Goal: Task Accomplishment & Management: Use online tool/utility

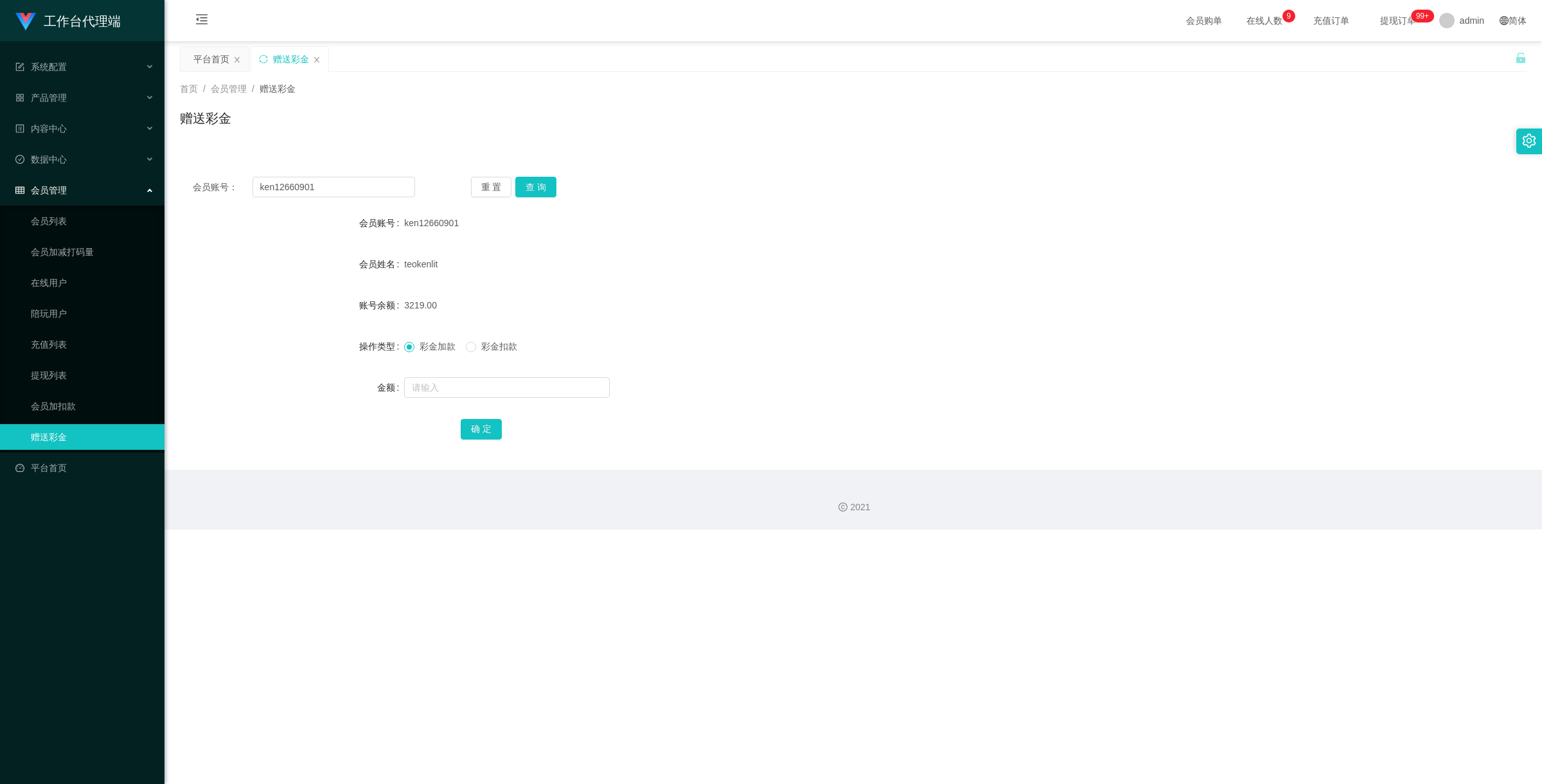
drag, startPoint x: 0, startPoint y: 0, endPoint x: 226, endPoint y: 169, distance: 282.2
click at [223, 167] on div "会员账号： ken12660901 重 置 查 询 会员账号 ken12660901 会员姓名 teokenlit 账号余额 3219.00 操作类型 彩金加…" at bounding box center [853, 317] width 1347 height 305
type input "81722535"
click at [544, 185] on button "查 询" at bounding box center [536, 187] width 41 height 21
click at [66, 372] on link "提现列表" at bounding box center [93, 375] width 123 height 26
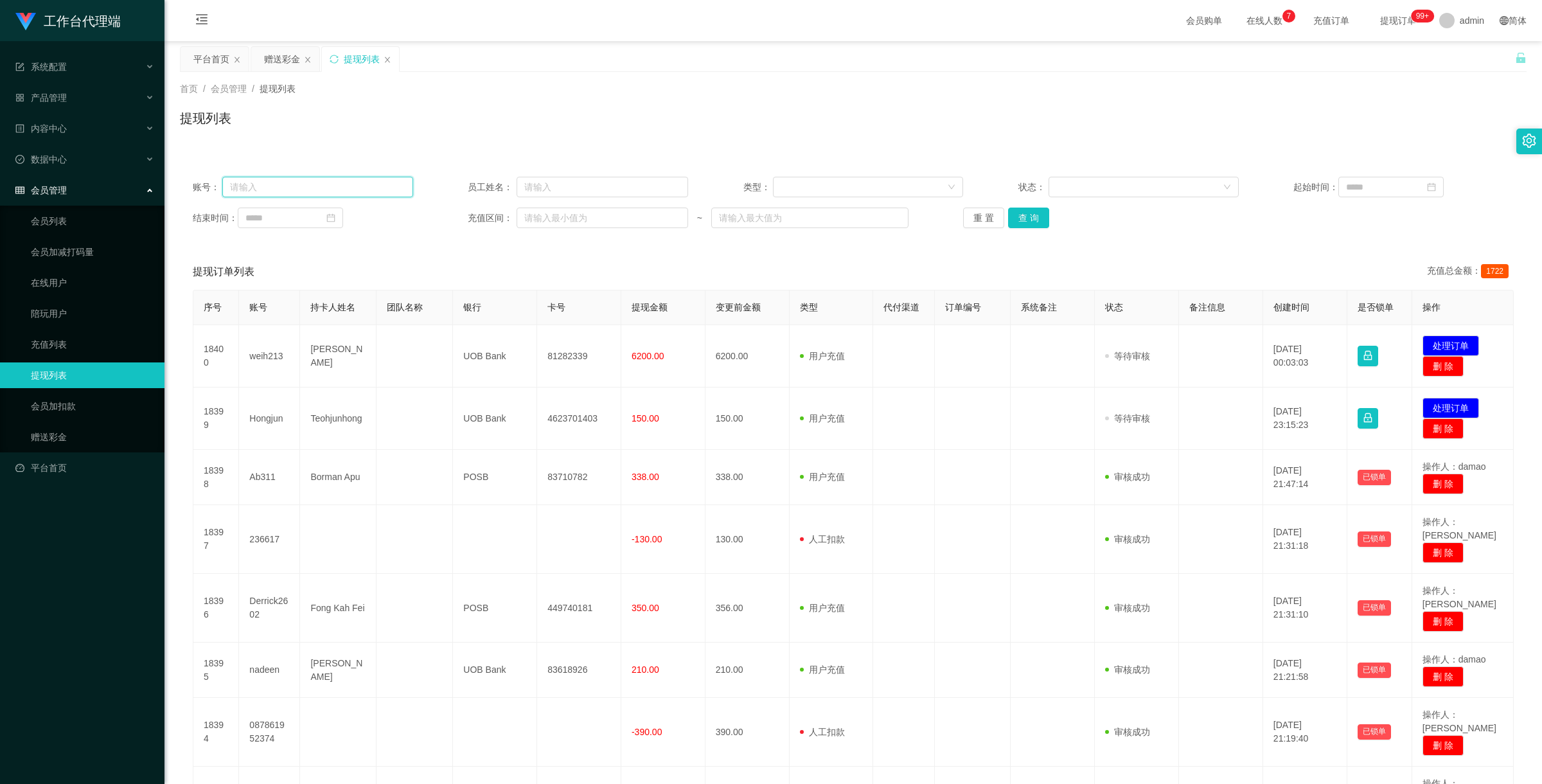
click at [352, 190] on input "text" at bounding box center [318, 187] width 190 height 21
paste input "81722535"
type input "81722535"
click at [1028, 213] on button "查 询" at bounding box center [1029, 217] width 41 height 21
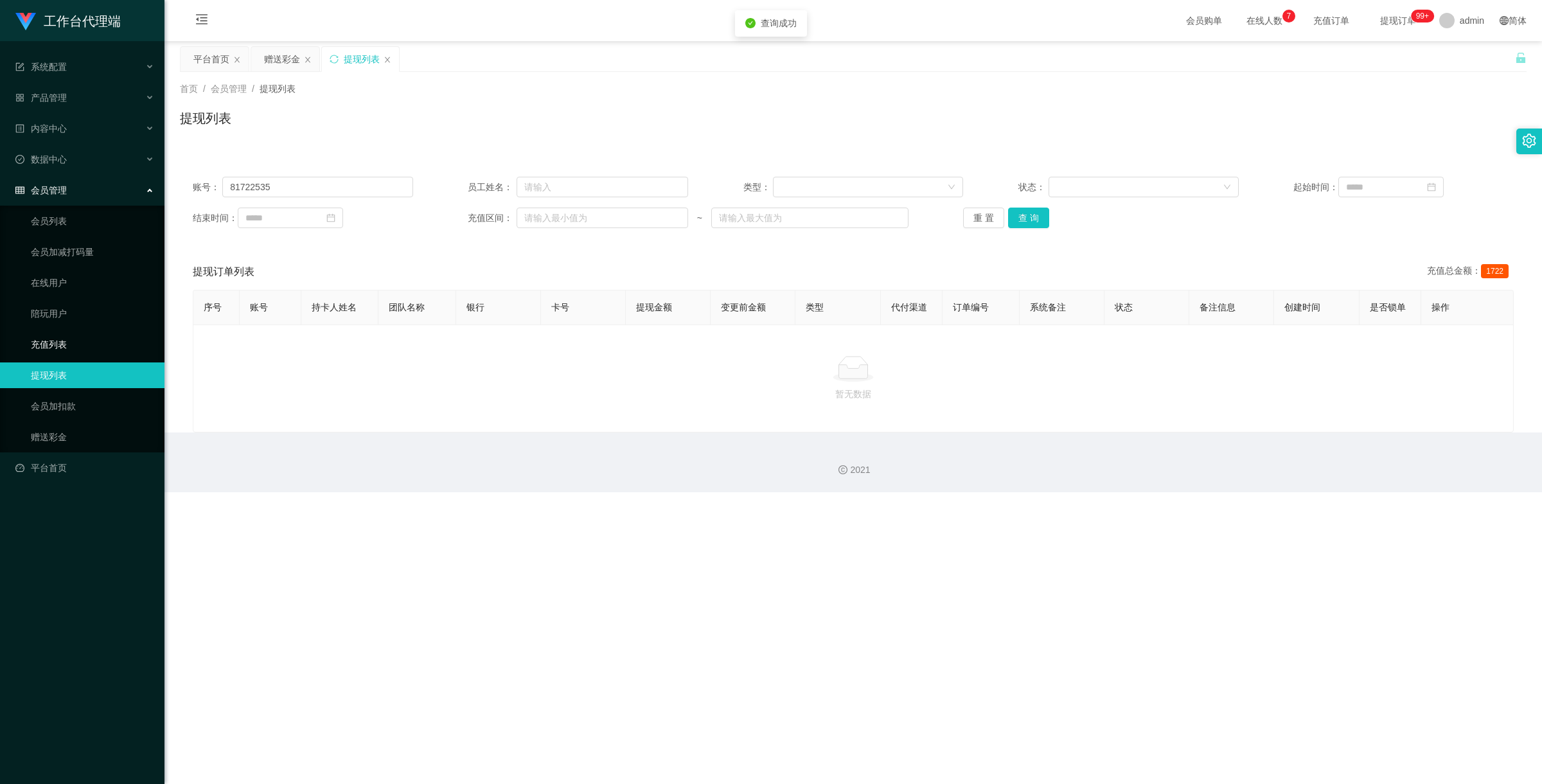
click at [50, 341] on link "充值列表" at bounding box center [93, 344] width 123 height 26
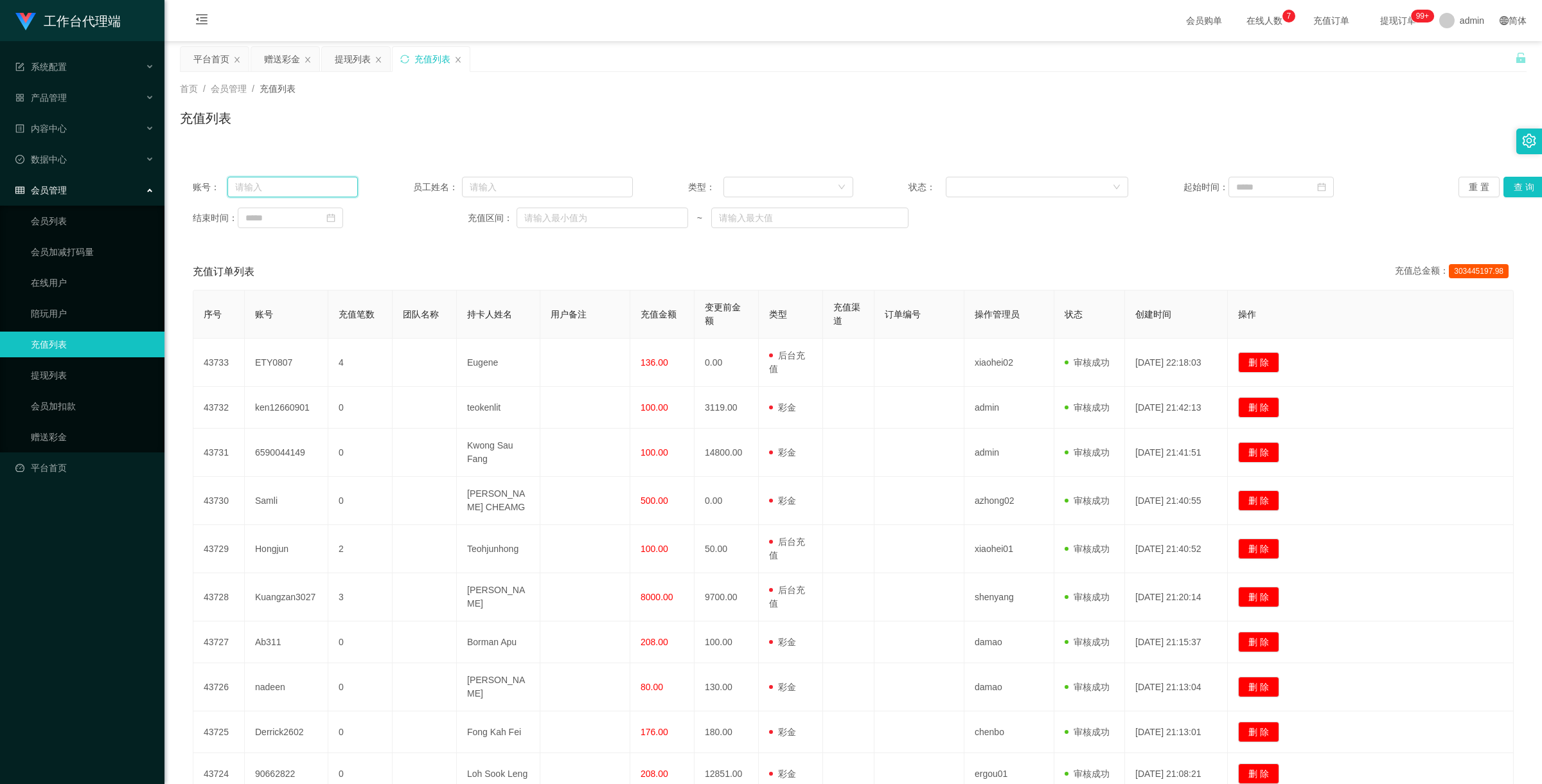
click at [297, 189] on input "text" at bounding box center [293, 187] width 131 height 21
paste input "81722535"
type input "81722535"
click at [1514, 189] on button "查 询" at bounding box center [1525, 187] width 41 height 21
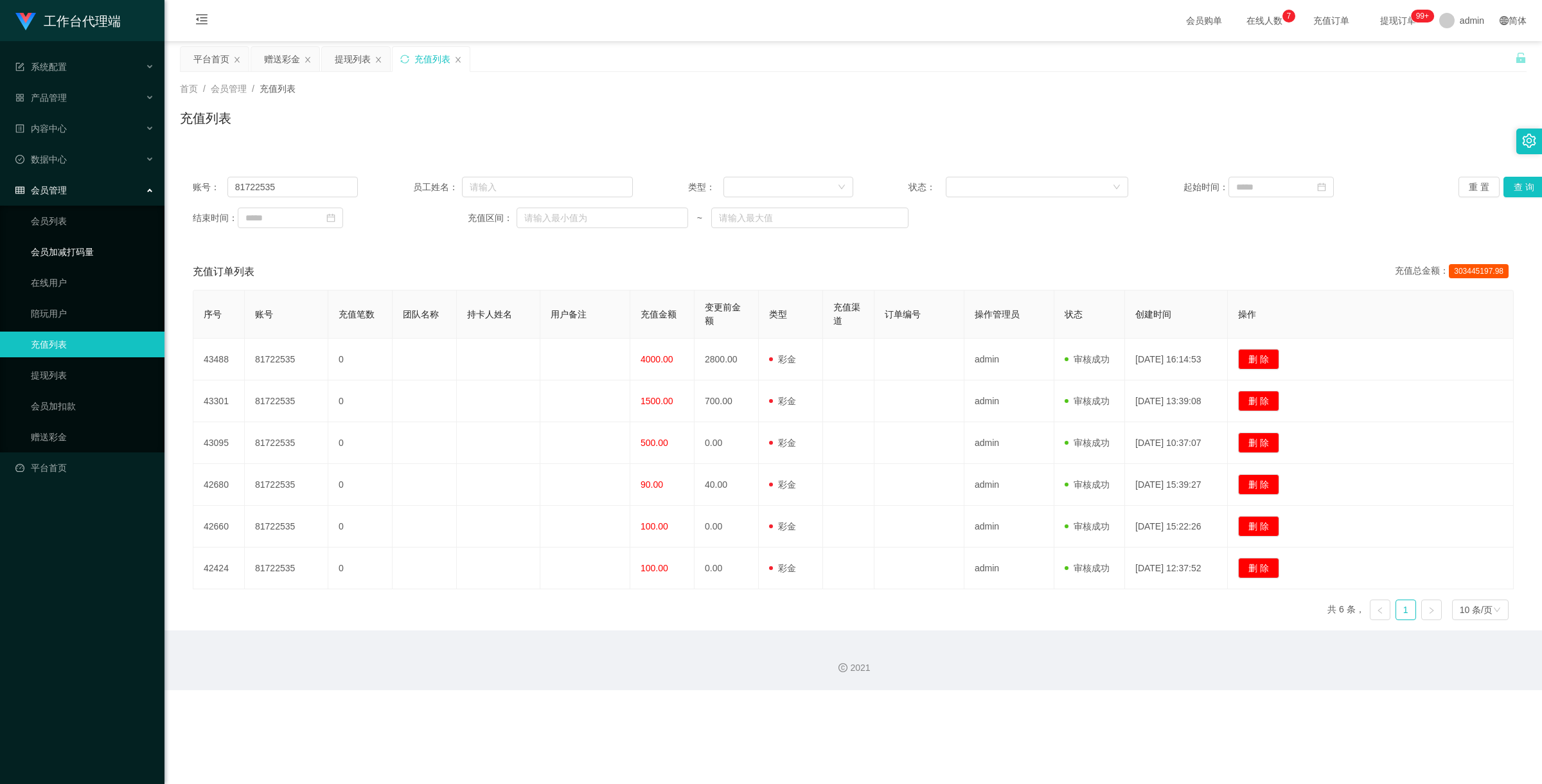
click at [98, 252] on link "会员加减打码量" at bounding box center [93, 252] width 123 height 26
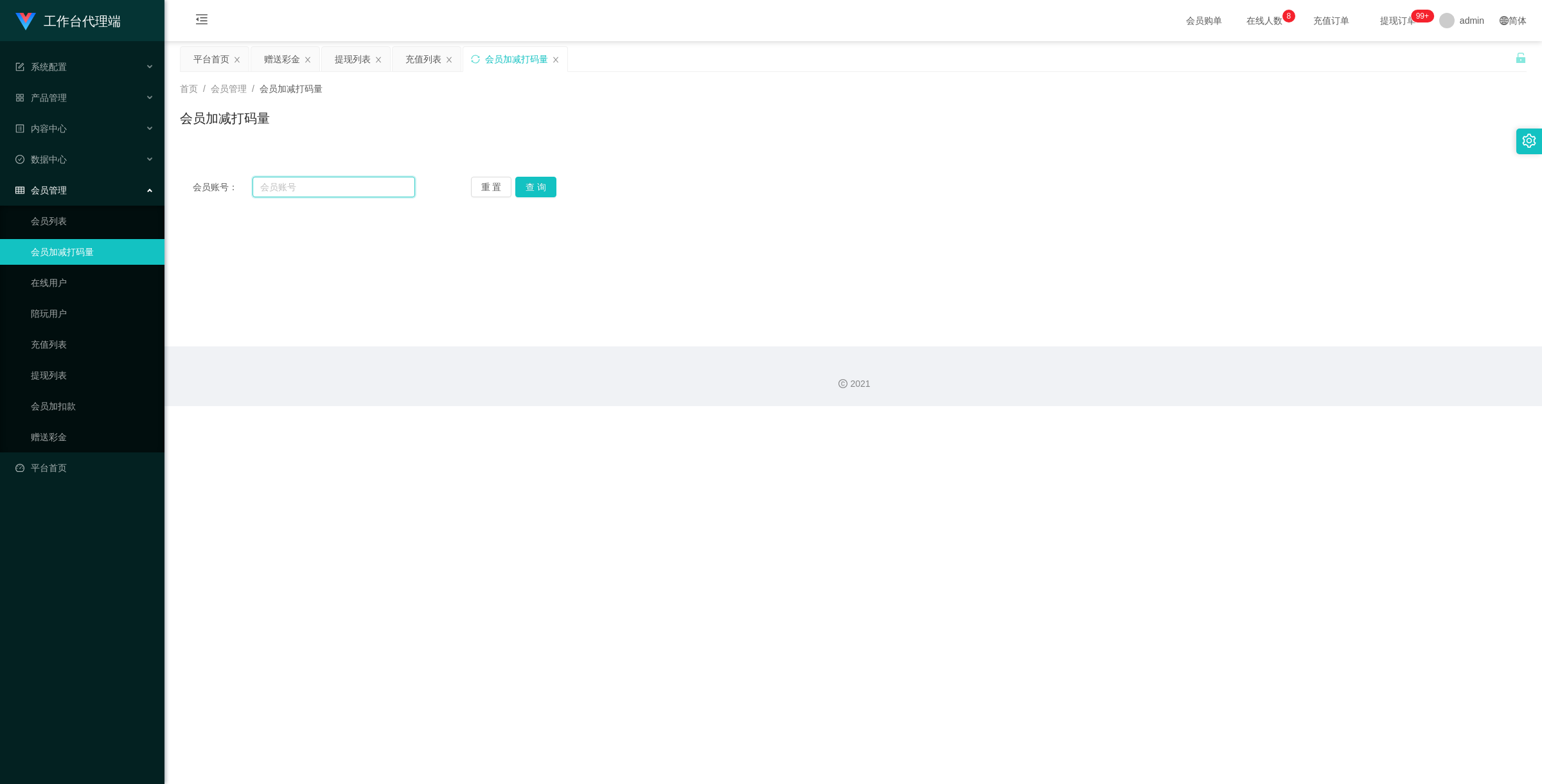
click at [315, 190] on input "text" at bounding box center [334, 187] width 163 height 21
paste input "81722535"
type input "81722535"
click at [537, 184] on button "查 询" at bounding box center [536, 187] width 41 height 21
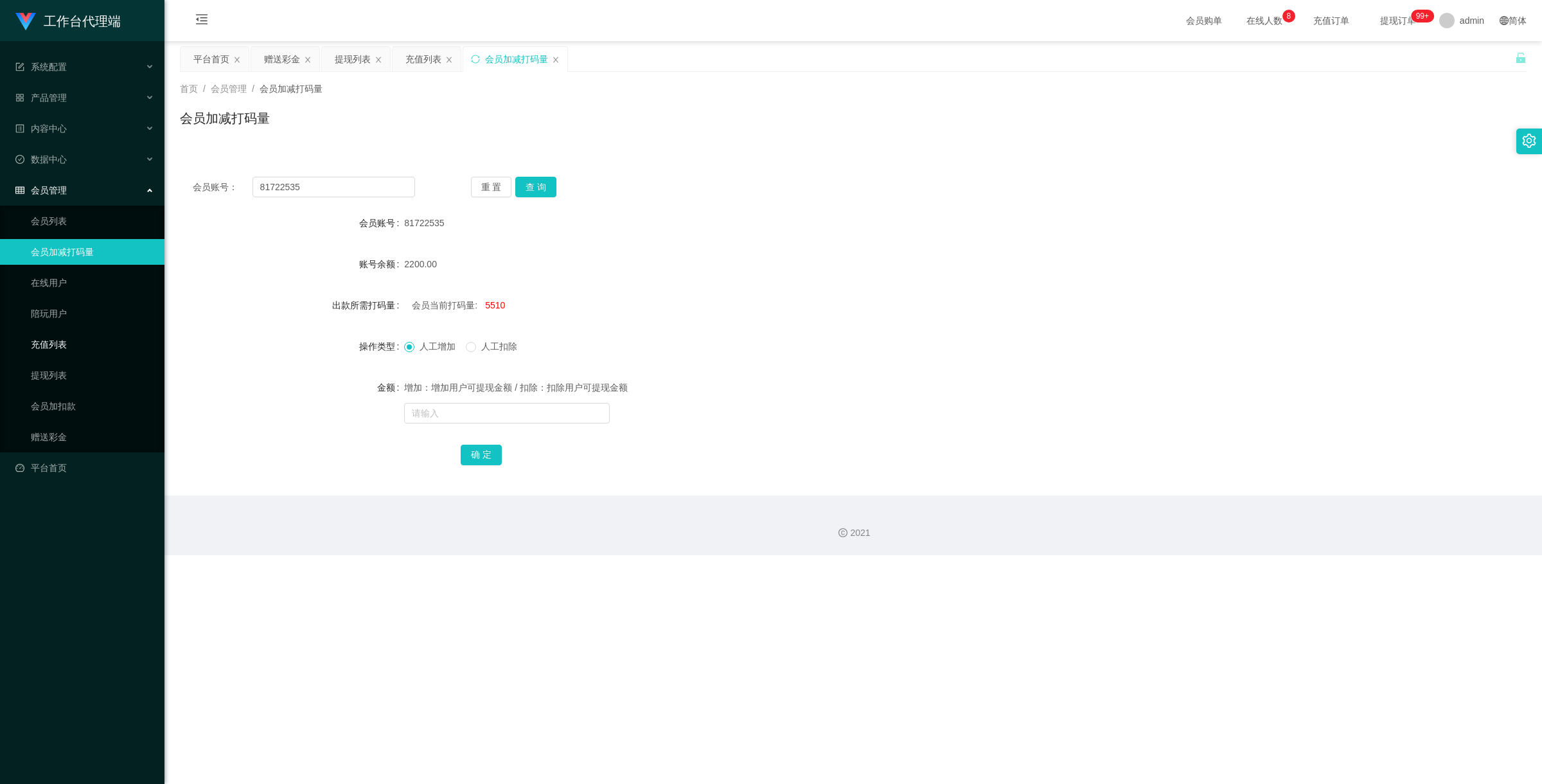
click at [82, 346] on link "充值列表" at bounding box center [93, 344] width 123 height 26
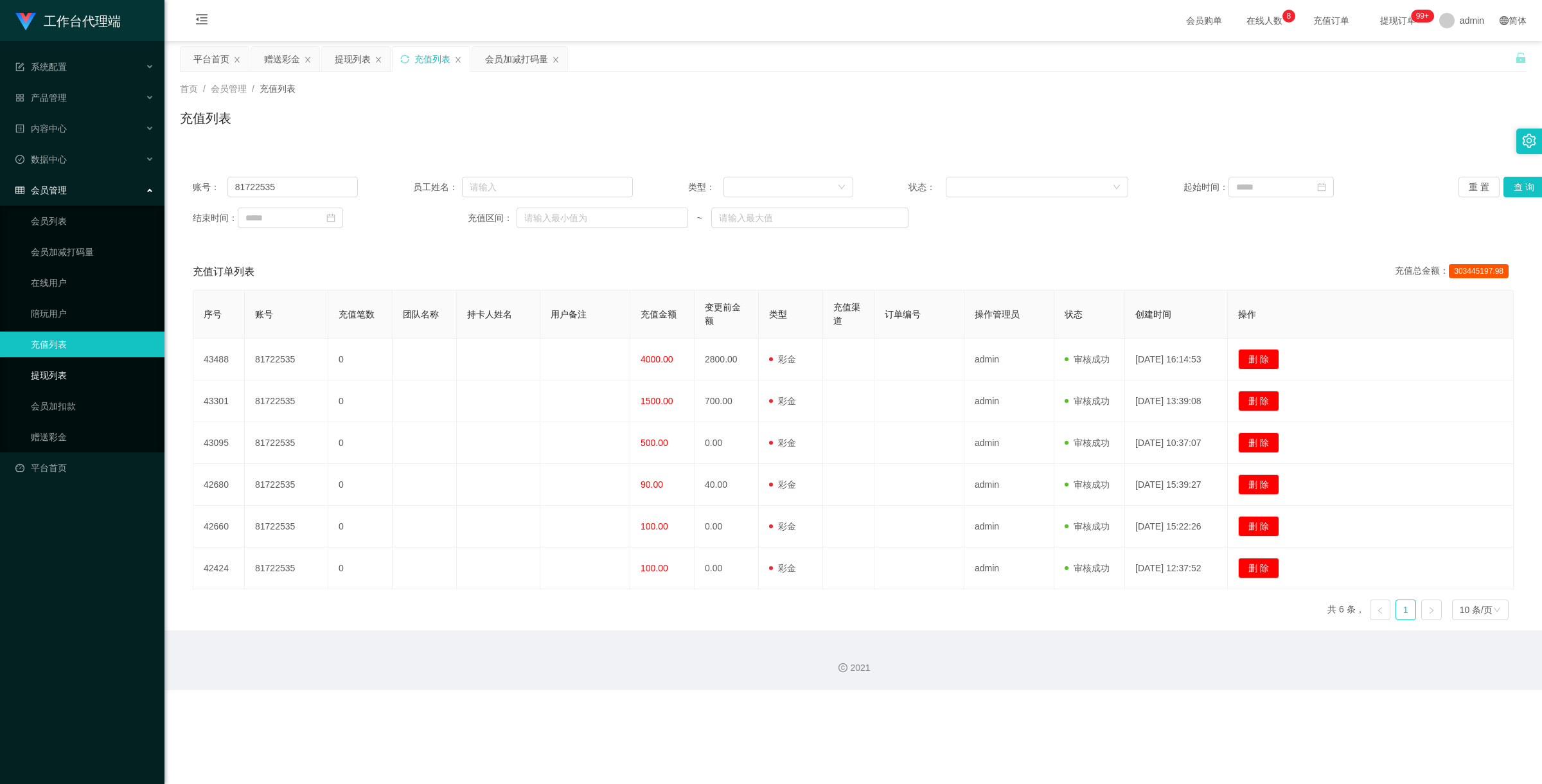
click at [81, 372] on link "提现列表" at bounding box center [93, 375] width 123 height 26
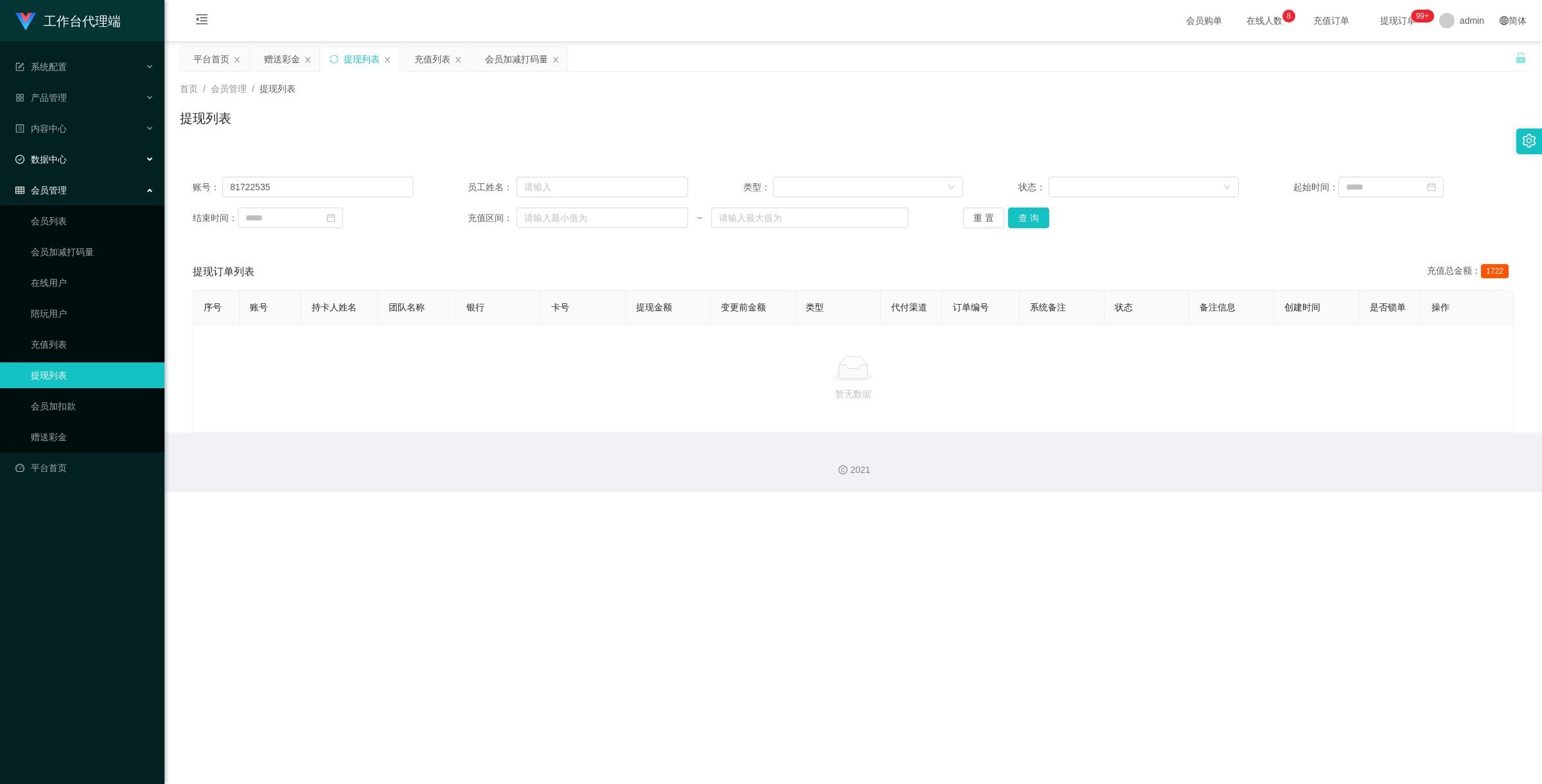
click at [103, 154] on div "数据中心" at bounding box center [82, 160] width 164 height 26
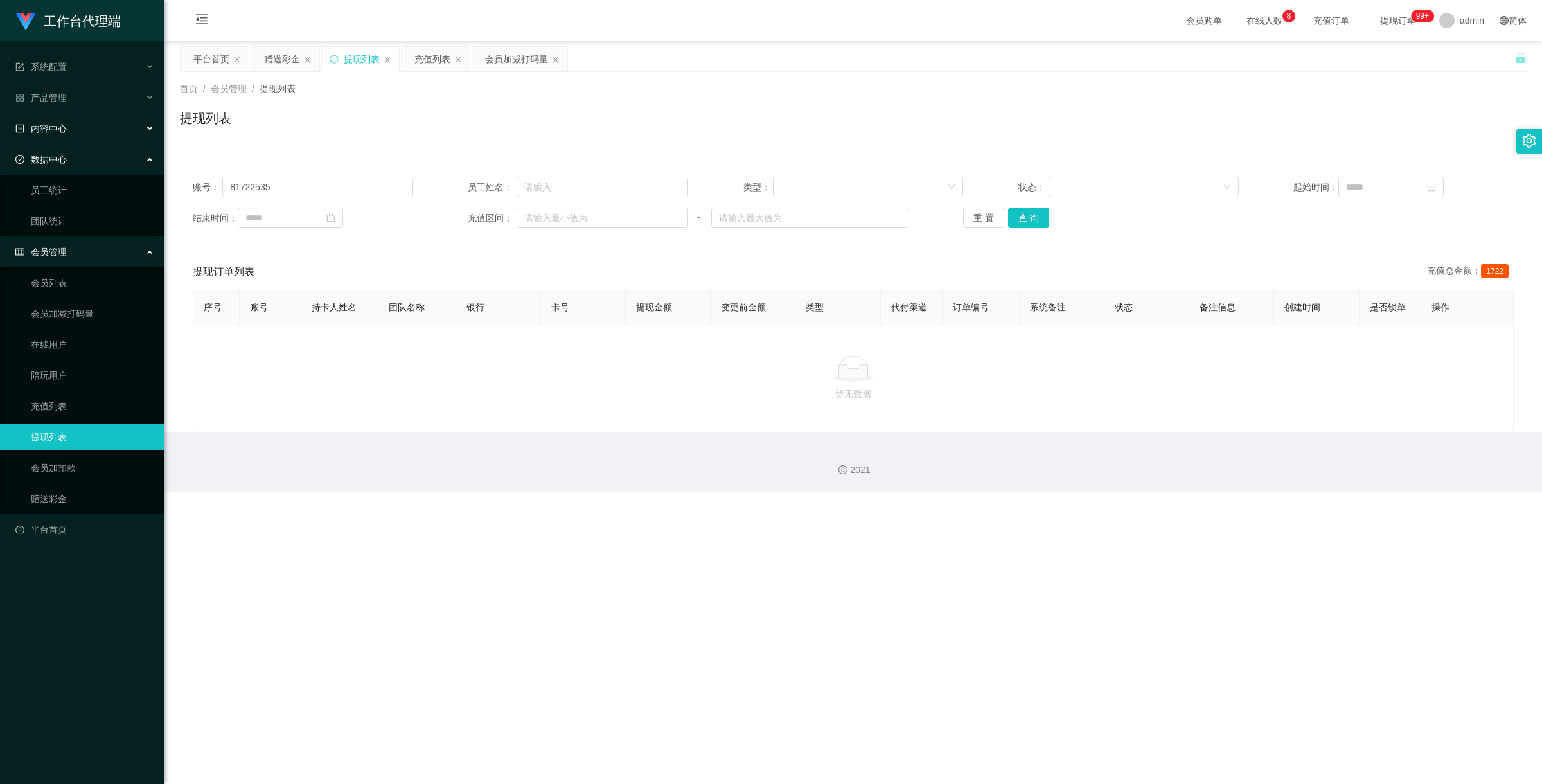
click at [104, 120] on div "内容中心" at bounding box center [82, 128] width 164 height 26
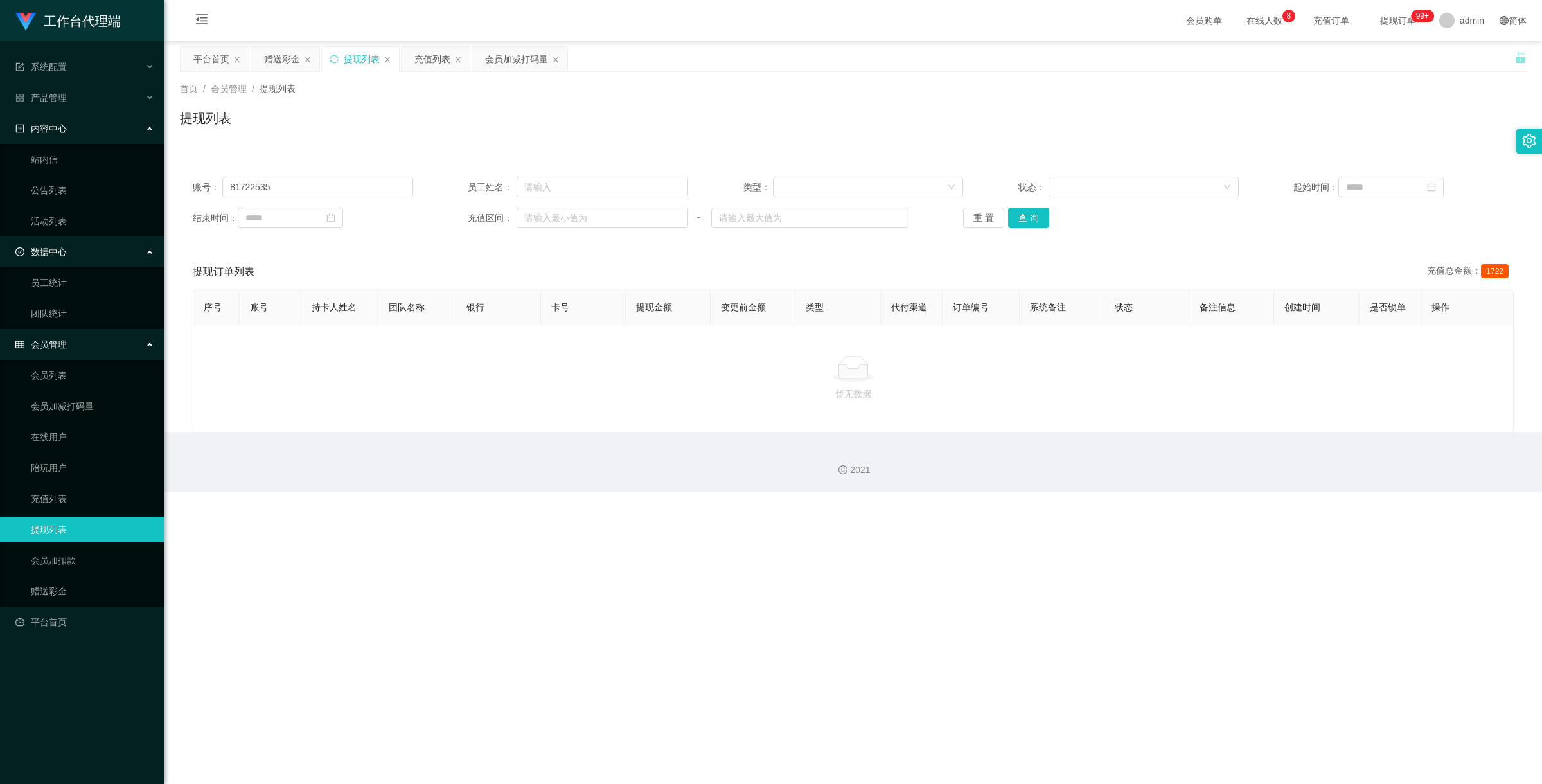
click at [104, 120] on div "内容中心" at bounding box center [82, 128] width 164 height 26
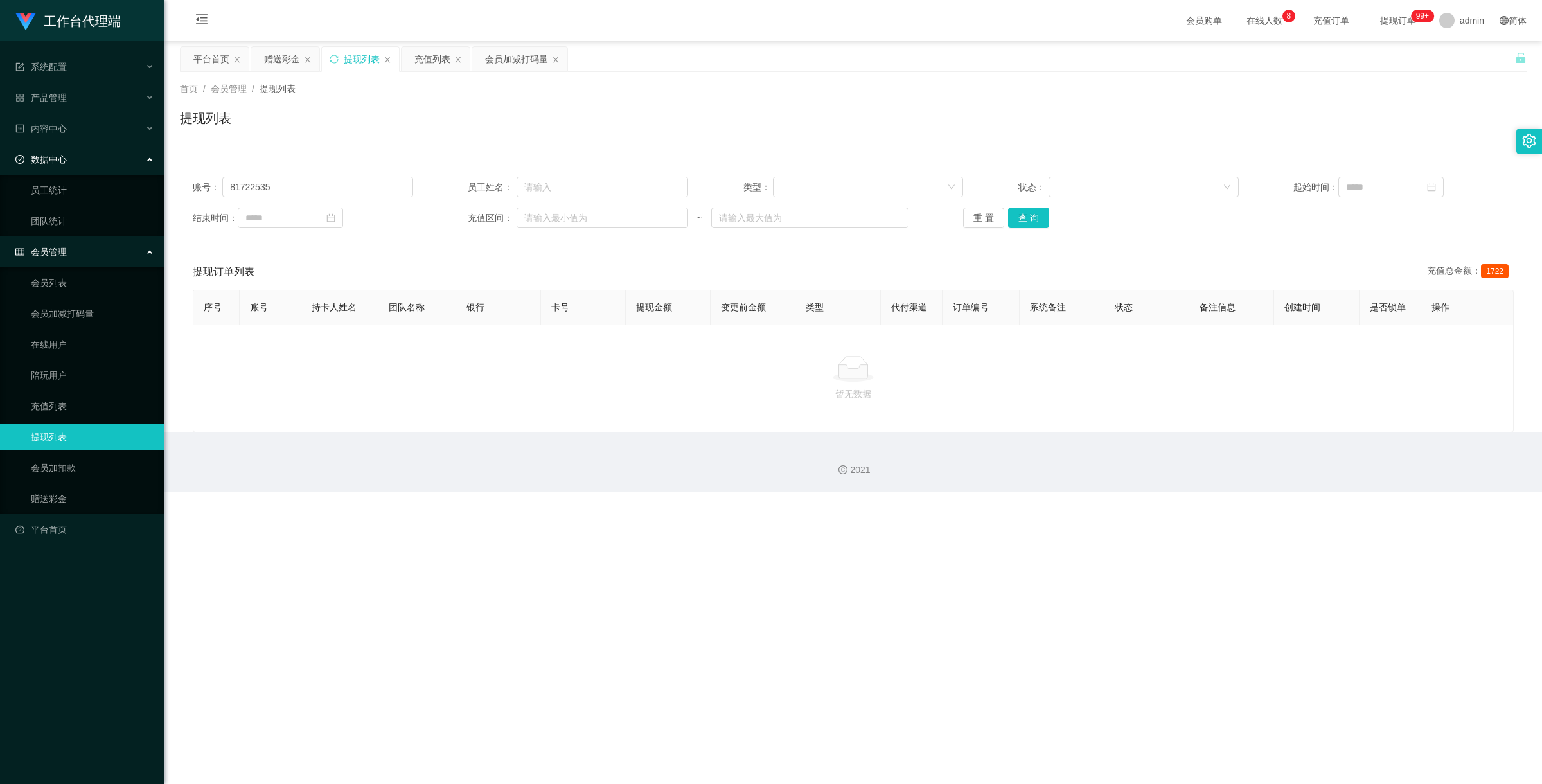
click at [107, 157] on div "数据中心" at bounding box center [82, 160] width 164 height 26
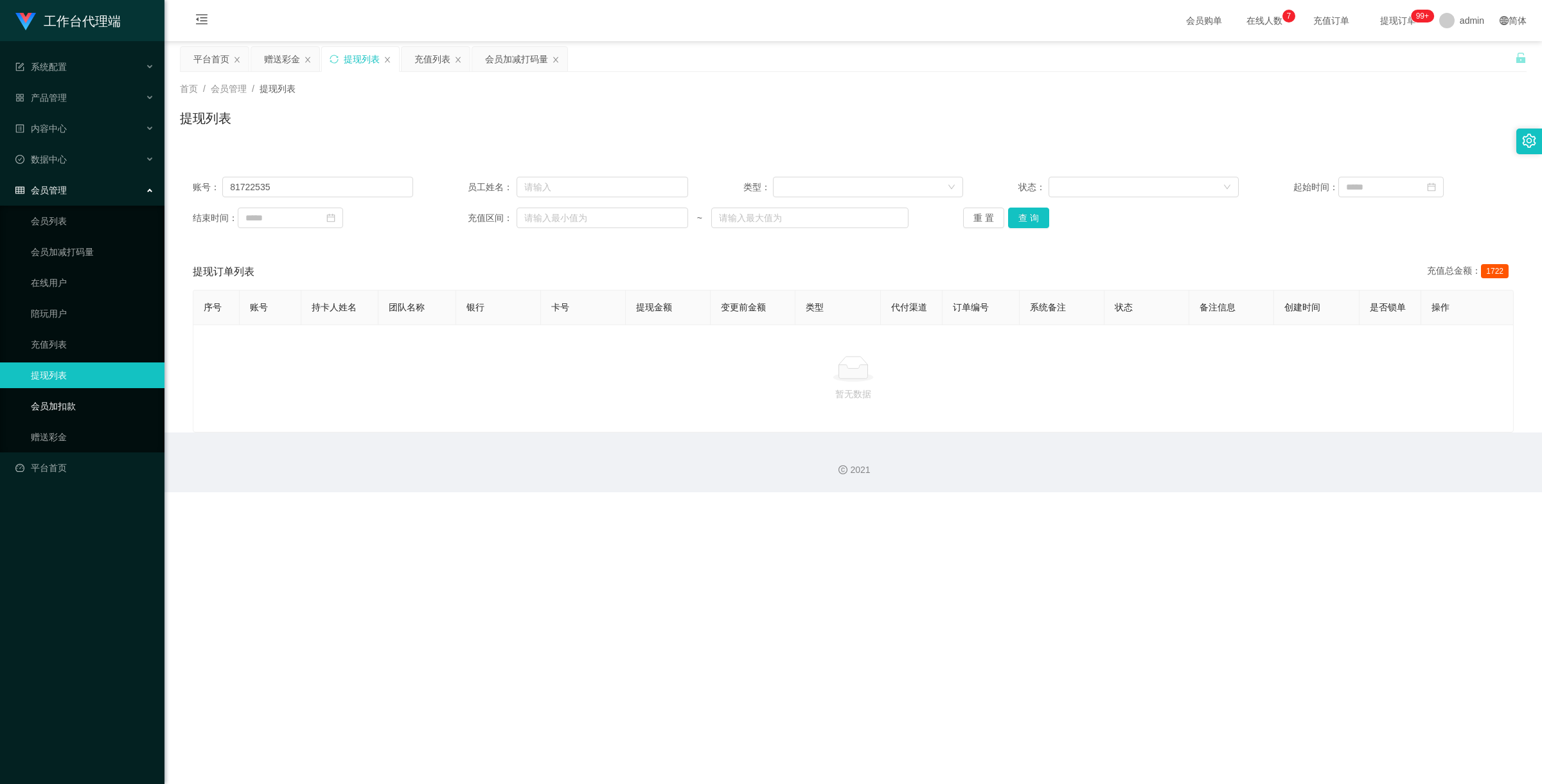
click at [92, 406] on link "会员加扣款" at bounding box center [93, 406] width 123 height 26
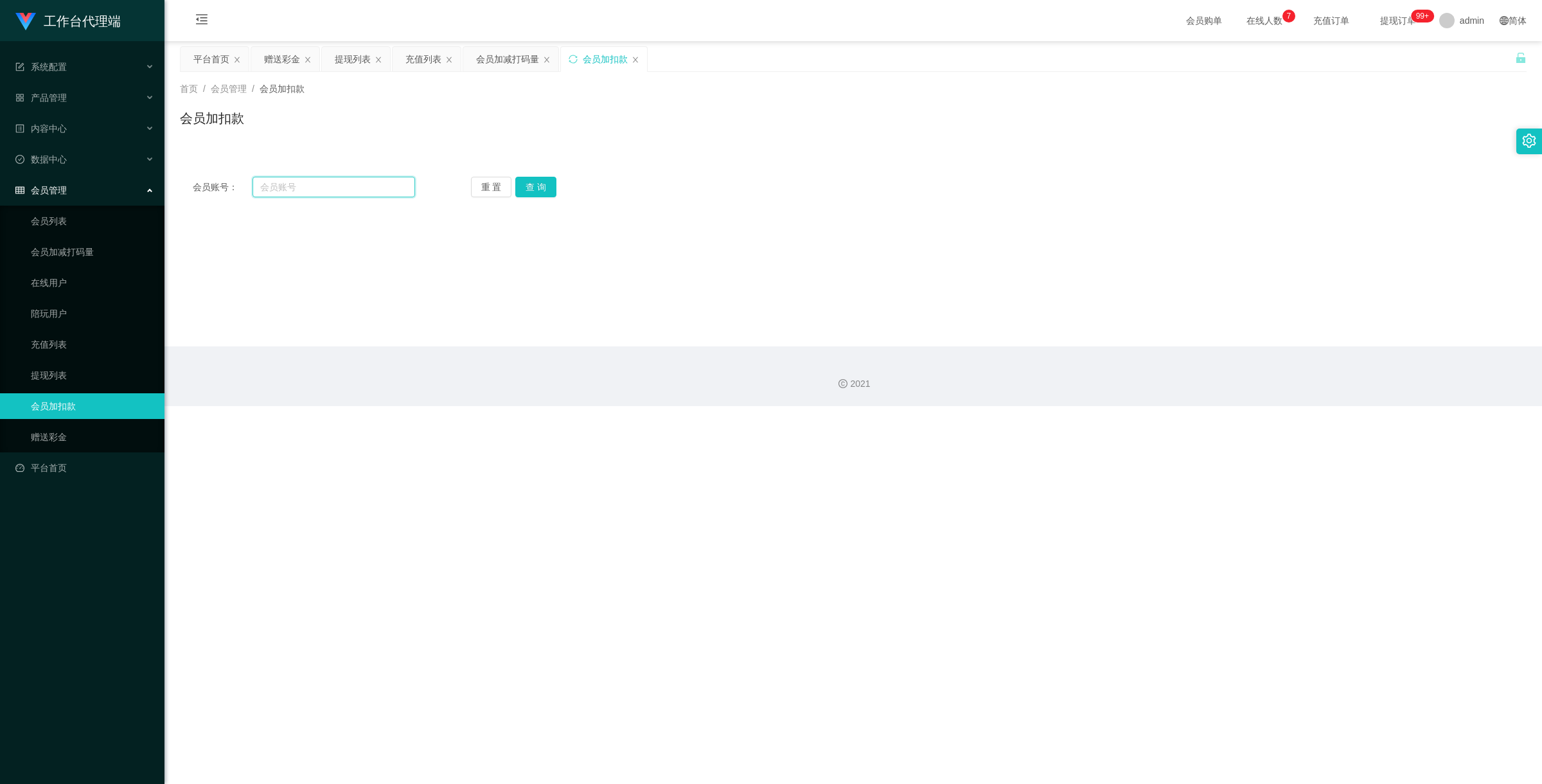
click at [313, 188] on input "text" at bounding box center [334, 187] width 163 height 21
paste input "81722535"
type input "81722535"
click at [542, 194] on button "查 询" at bounding box center [536, 187] width 41 height 21
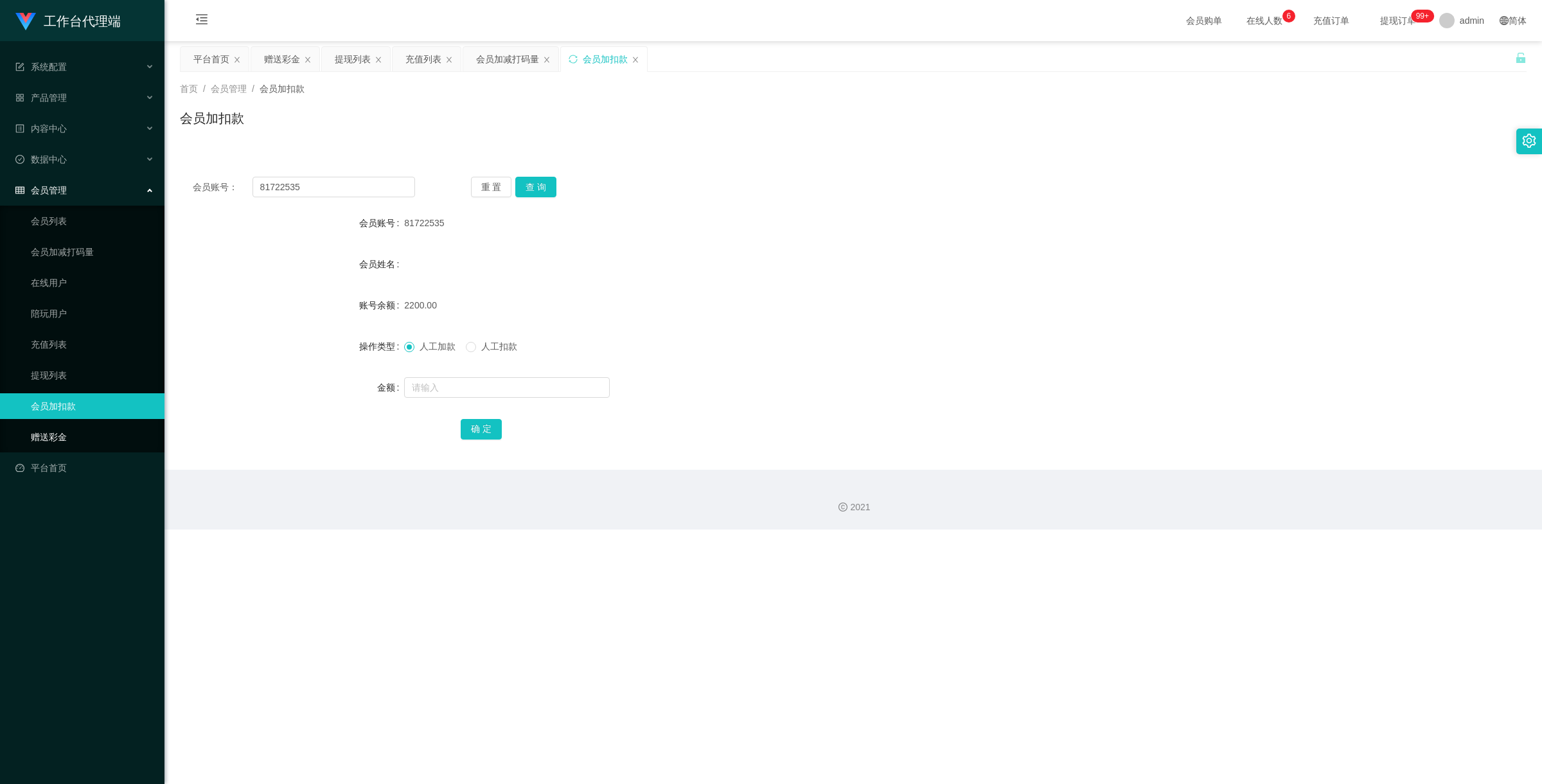
click at [71, 441] on link "赠送彩金" at bounding box center [93, 437] width 123 height 26
click at [71, 163] on div "数据中心" at bounding box center [82, 160] width 164 height 26
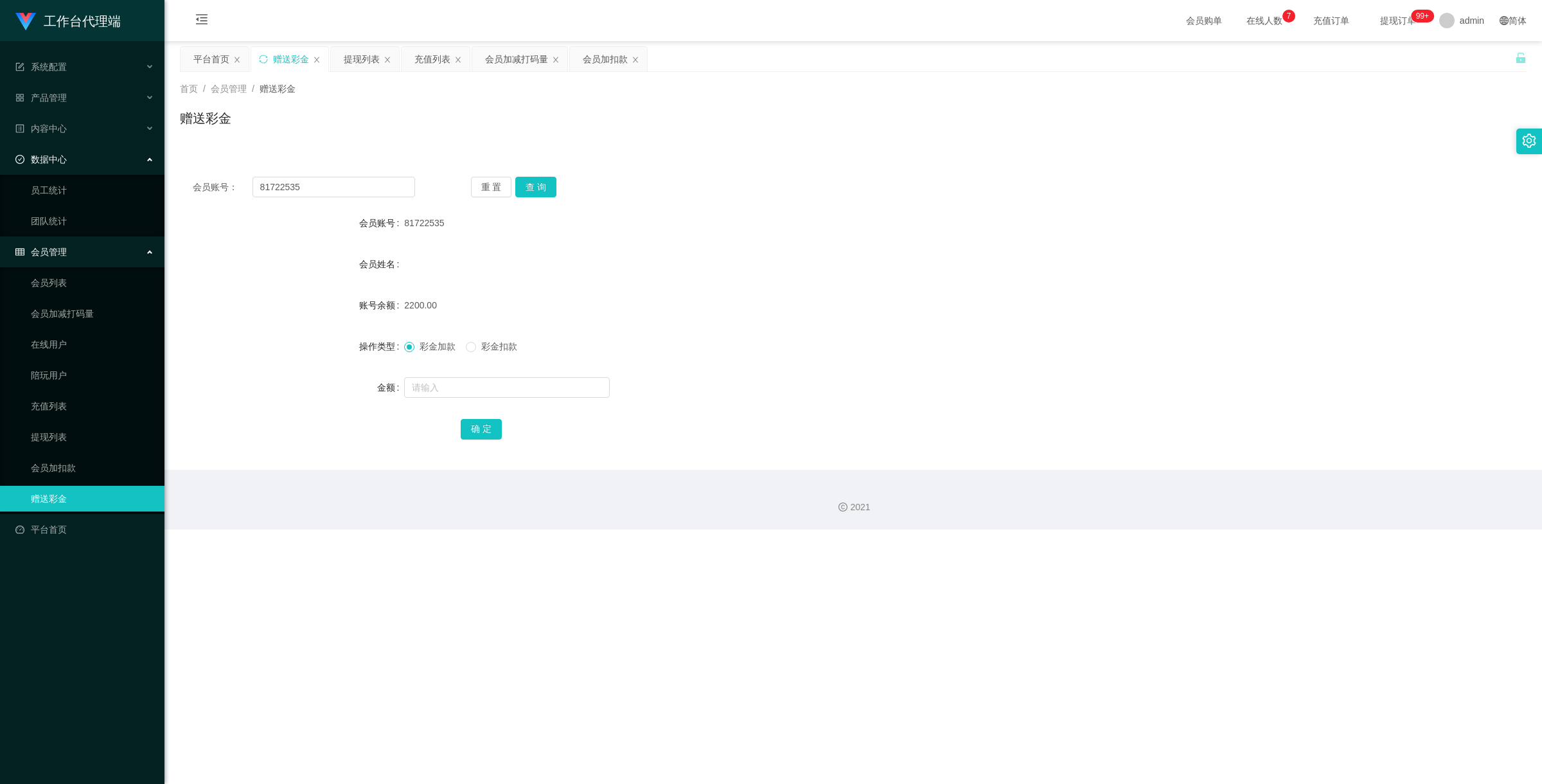
click at [71, 163] on div "数据中心" at bounding box center [82, 160] width 164 height 26
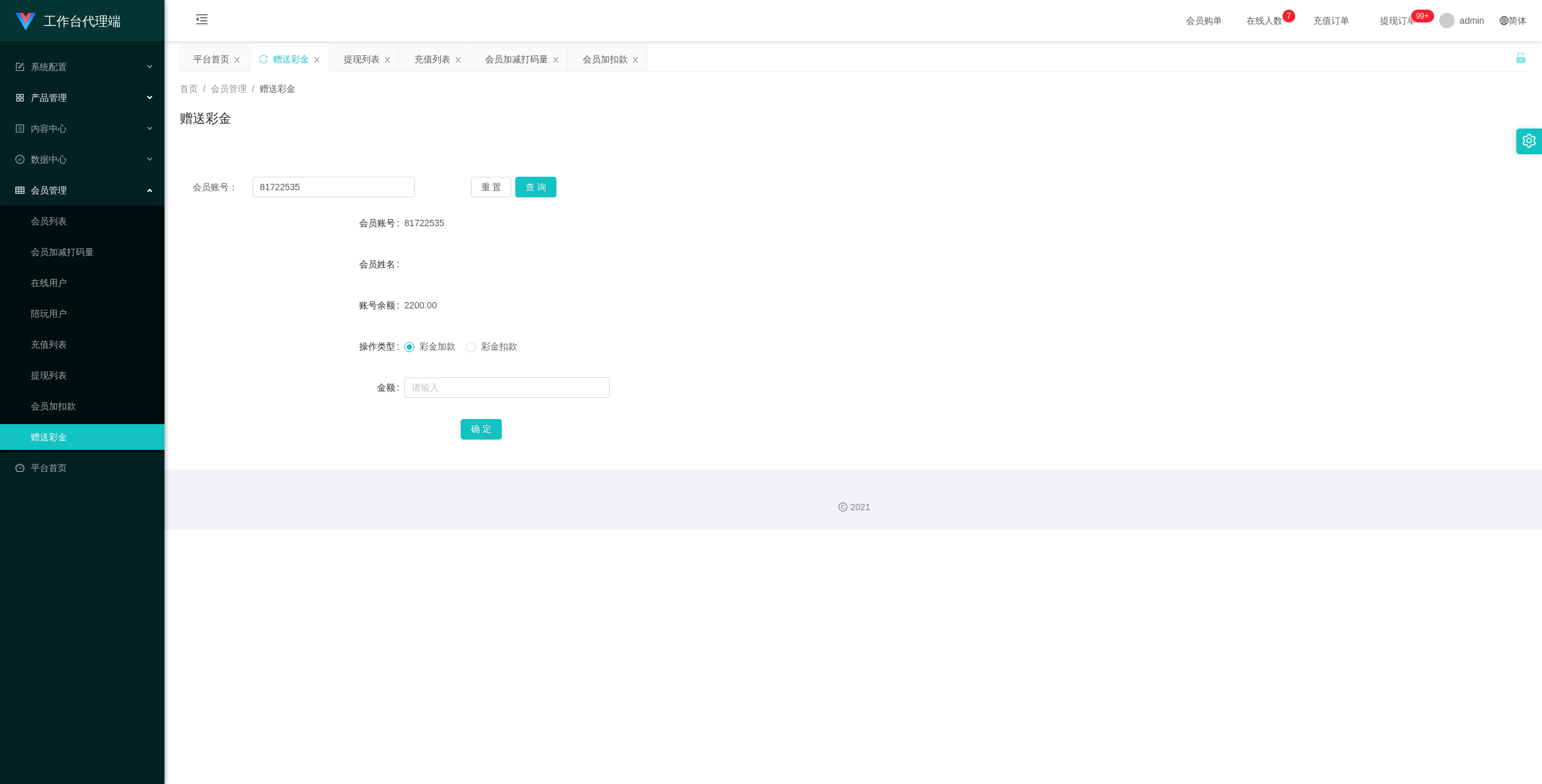
click at [81, 96] on div "产品管理" at bounding box center [82, 98] width 164 height 26
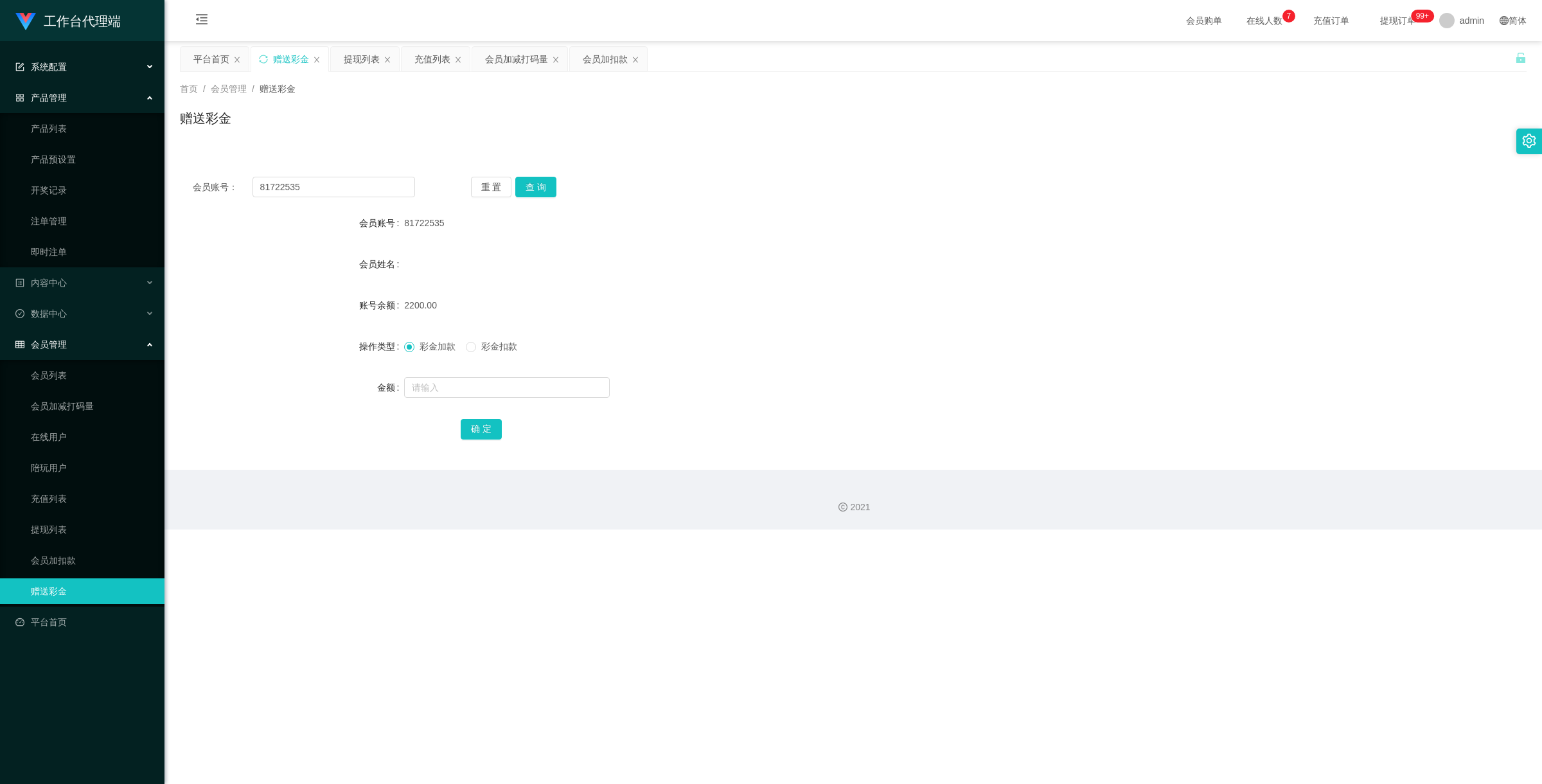
click at [115, 65] on div "系统配置" at bounding box center [82, 67] width 164 height 26
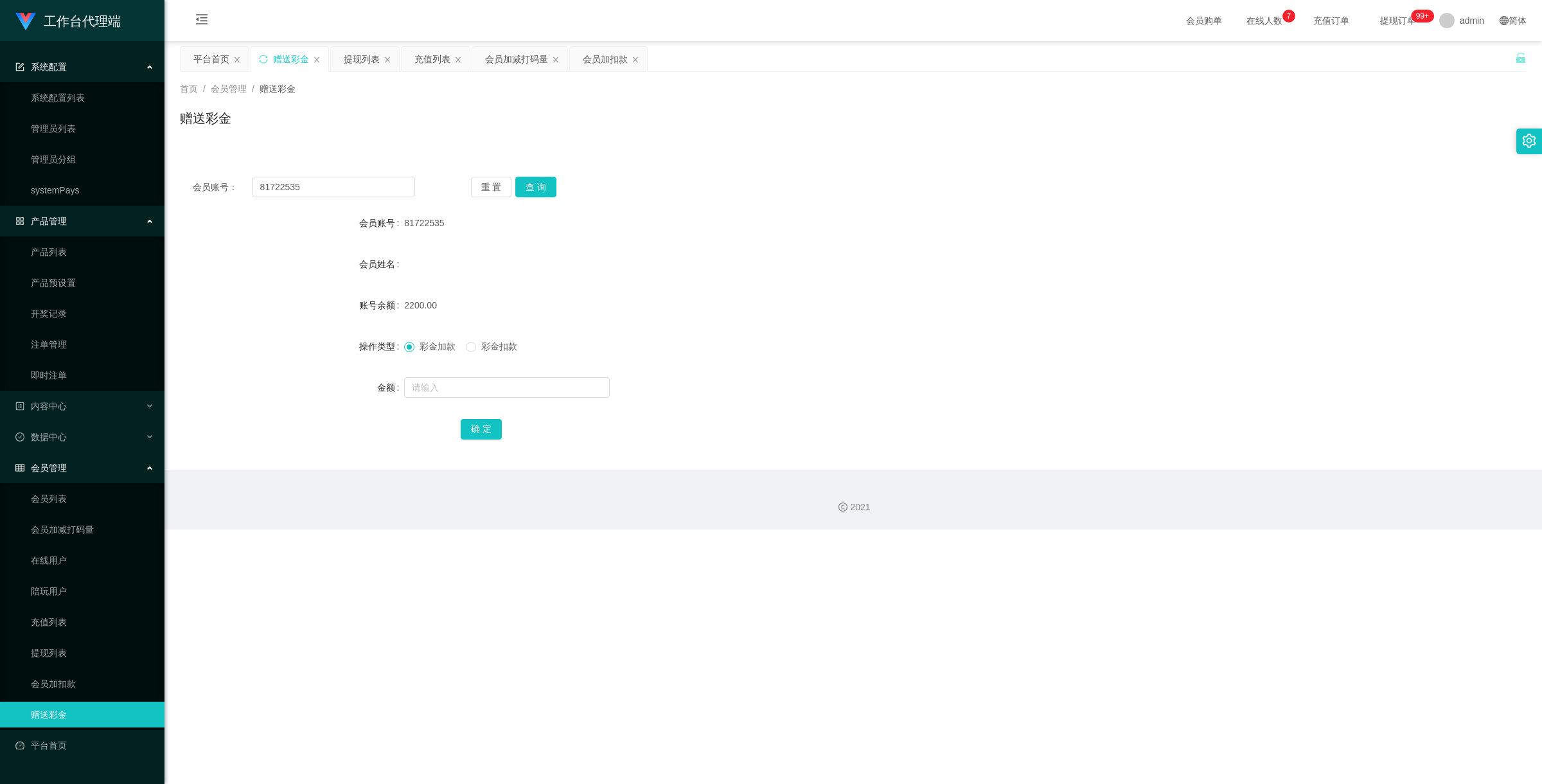
click at [115, 65] on div "系统配置" at bounding box center [82, 67] width 164 height 26
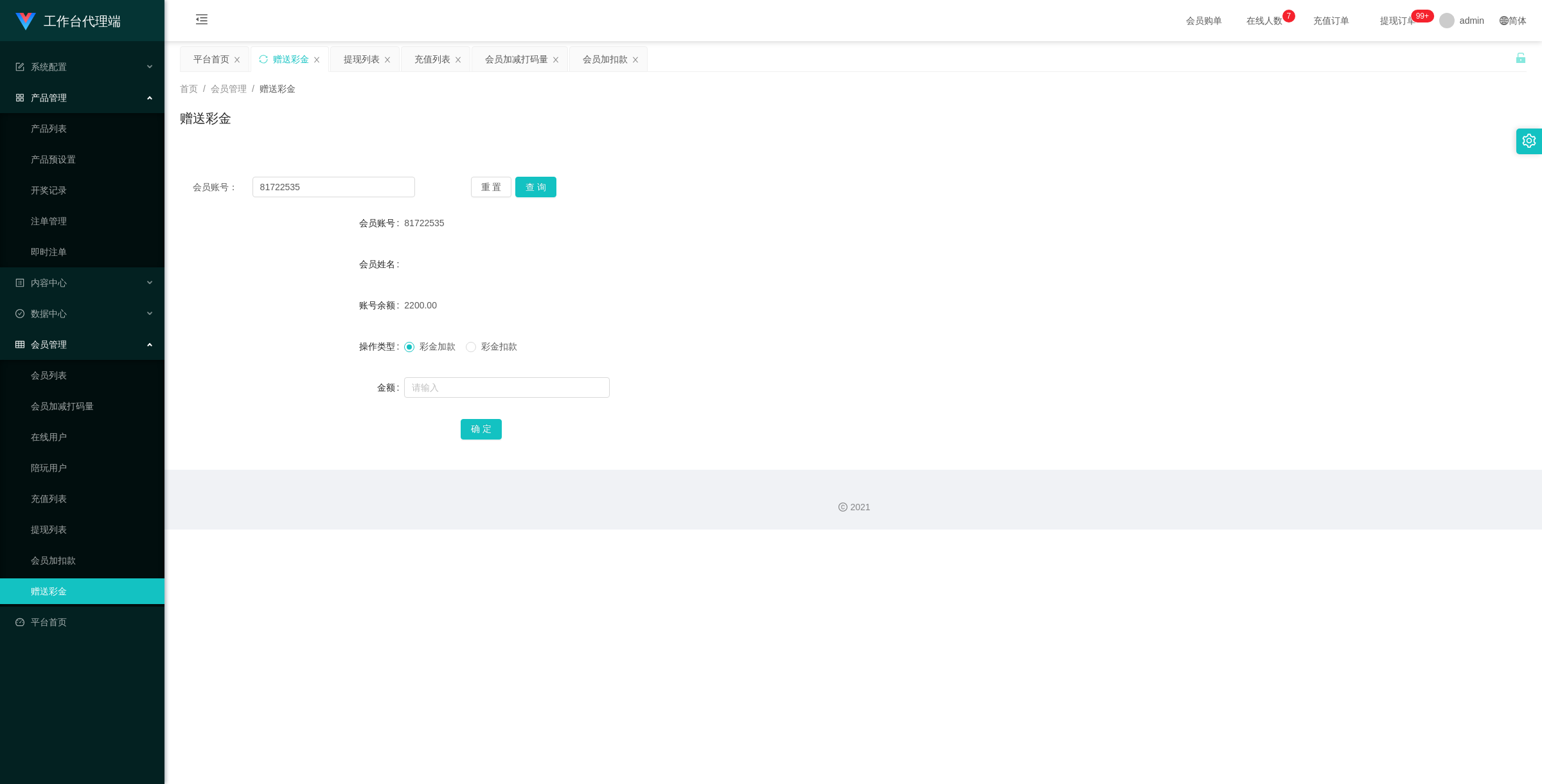
click at [121, 98] on div "产品管理" at bounding box center [82, 98] width 164 height 26
